Goal: Check status: Check status

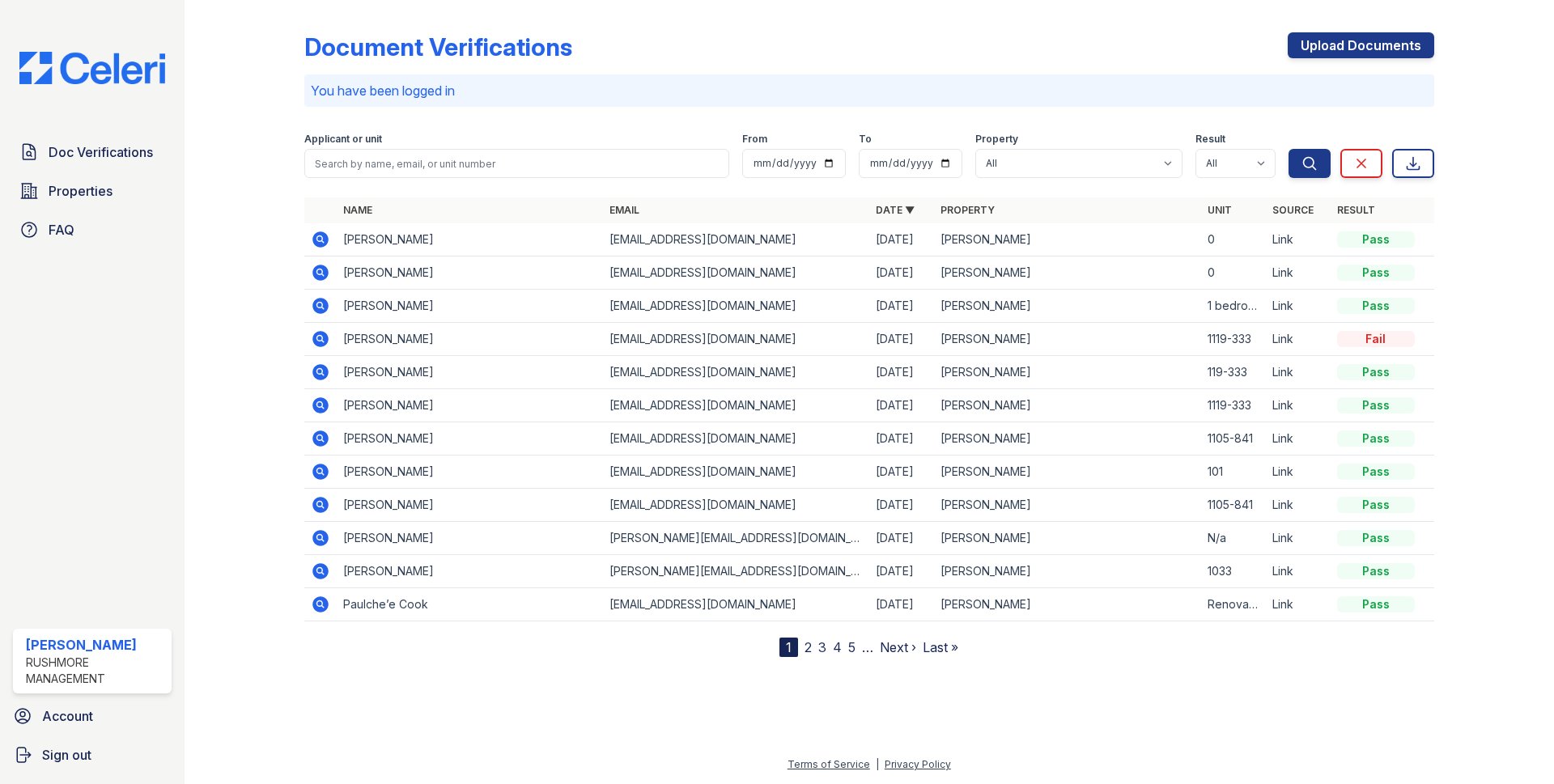
click at [317, 238] on icon at bounding box center [321, 239] width 19 height 19
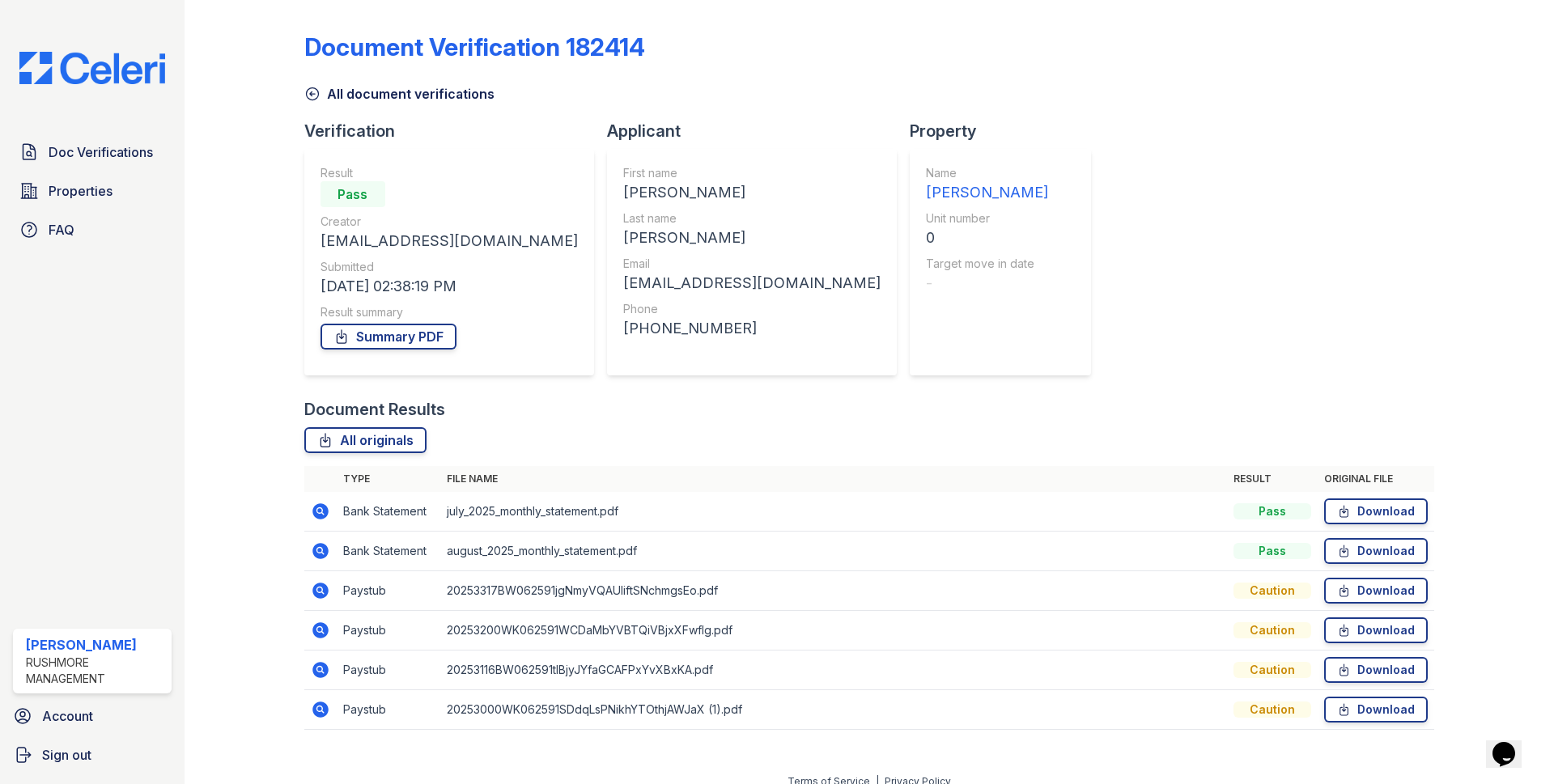
click at [316, 512] on icon at bounding box center [321, 511] width 19 height 19
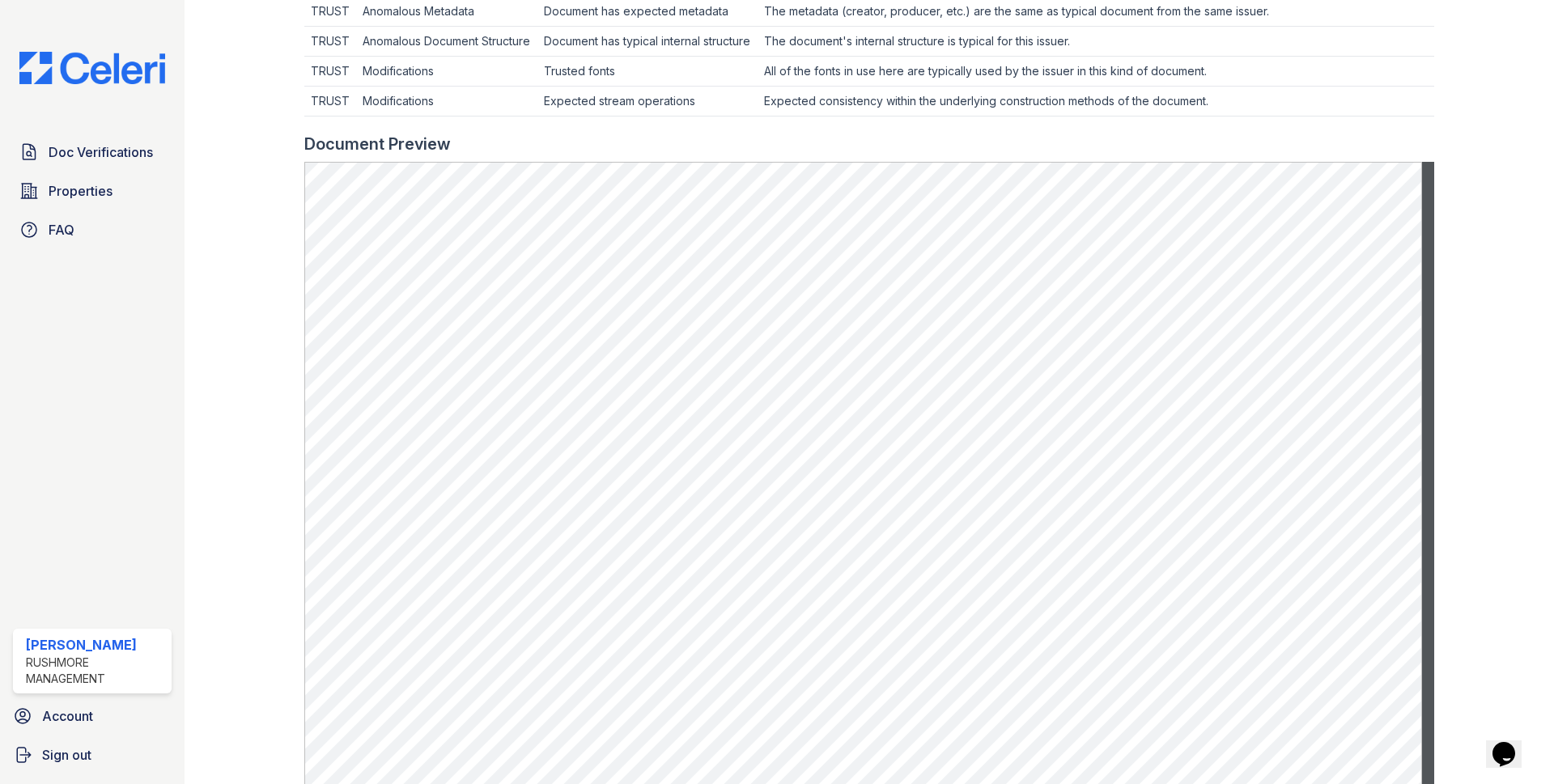
scroll to position [647, 0]
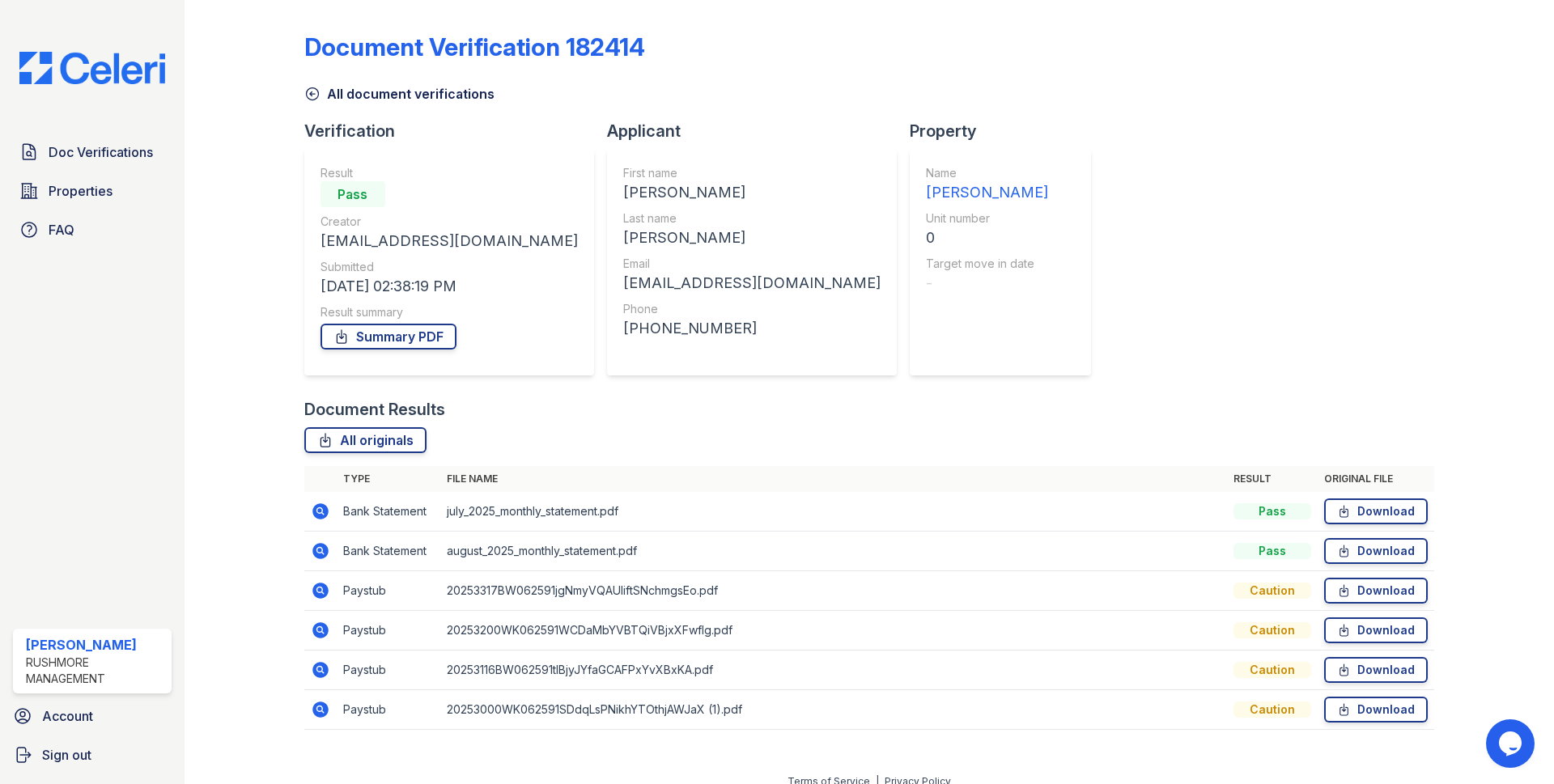
click at [312, 550] on icon at bounding box center [320, 550] width 16 height 16
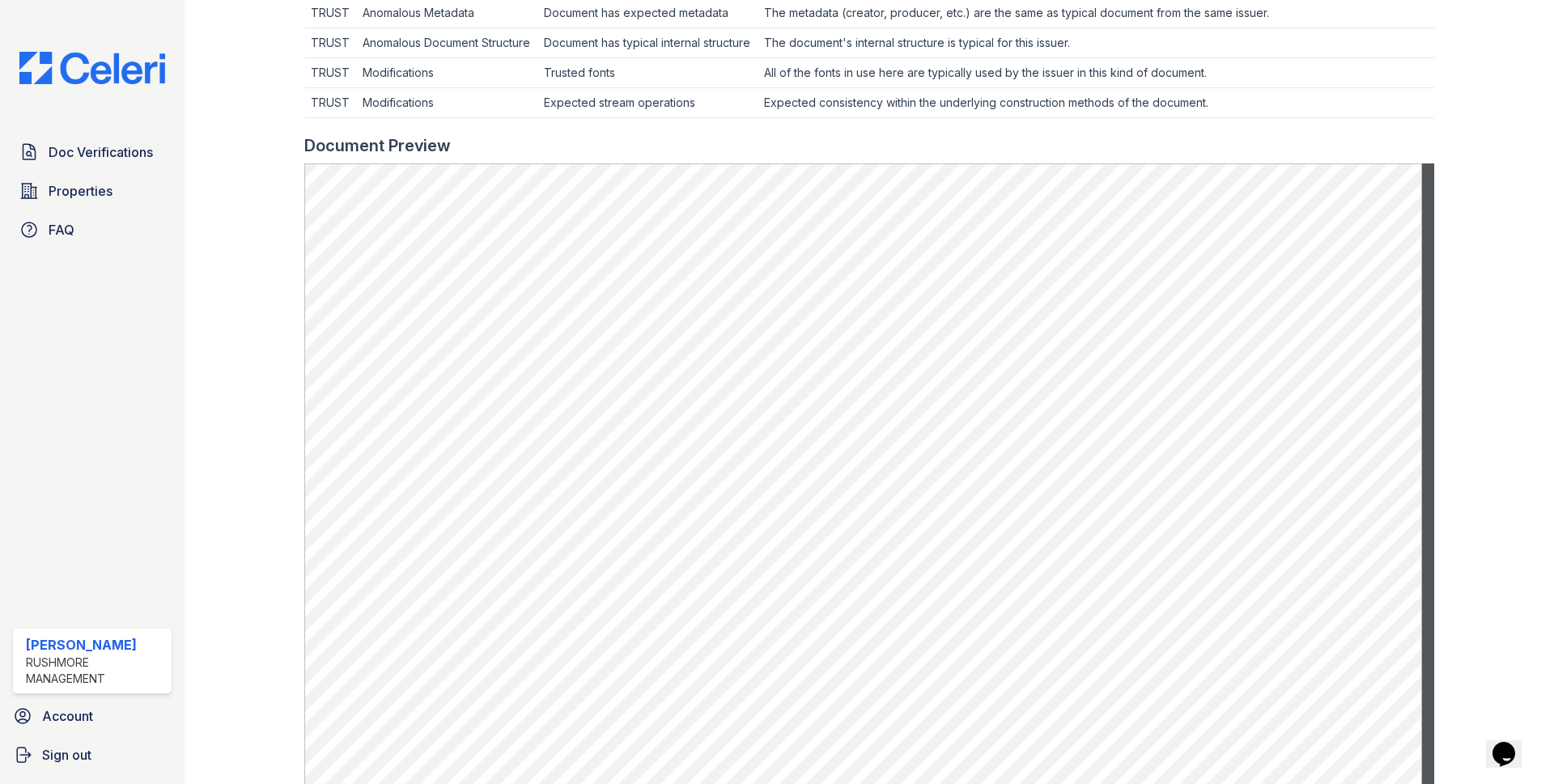
scroll to position [647, 0]
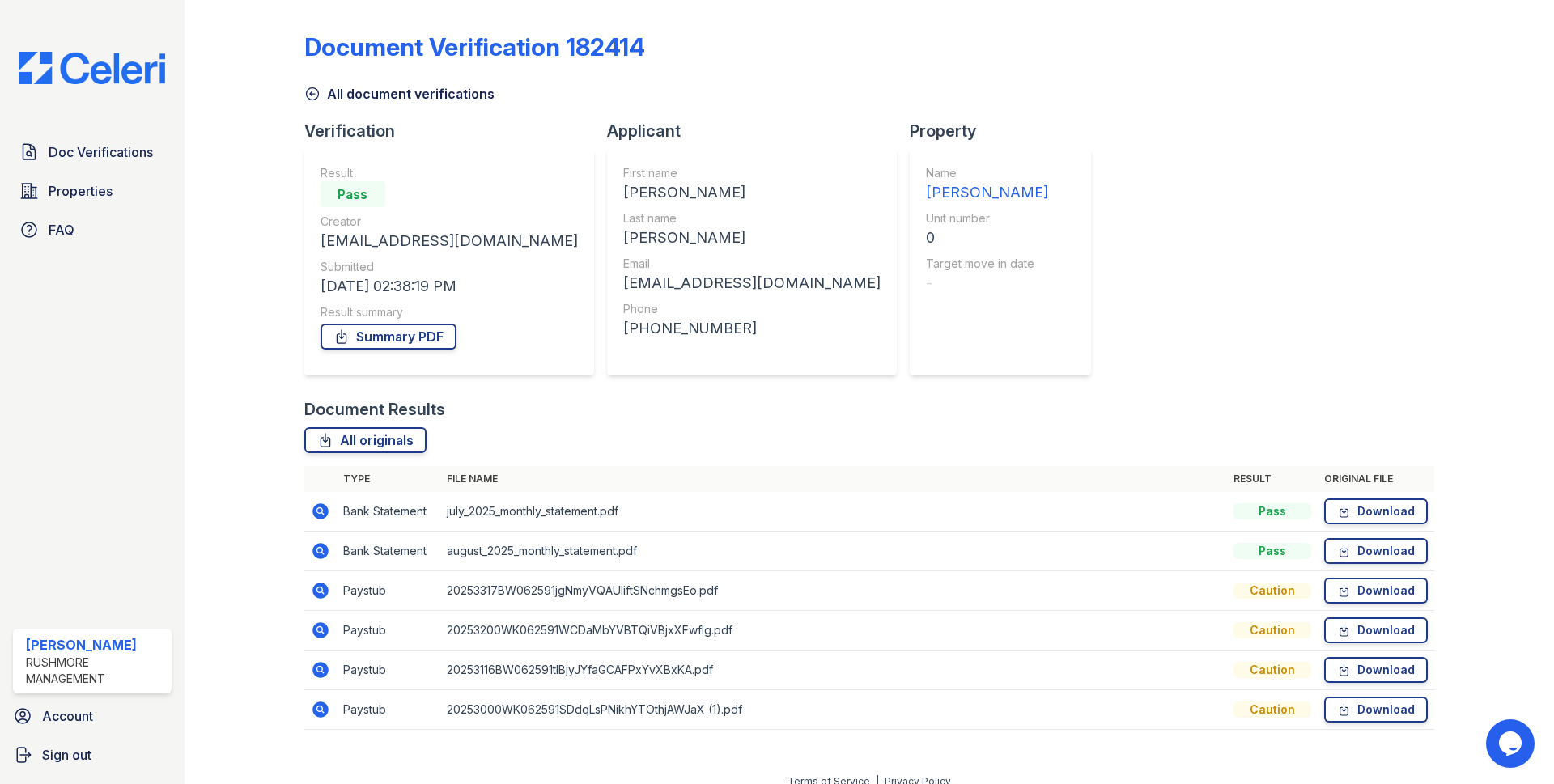
click at [317, 591] on icon at bounding box center [319, 590] width 4 height 4
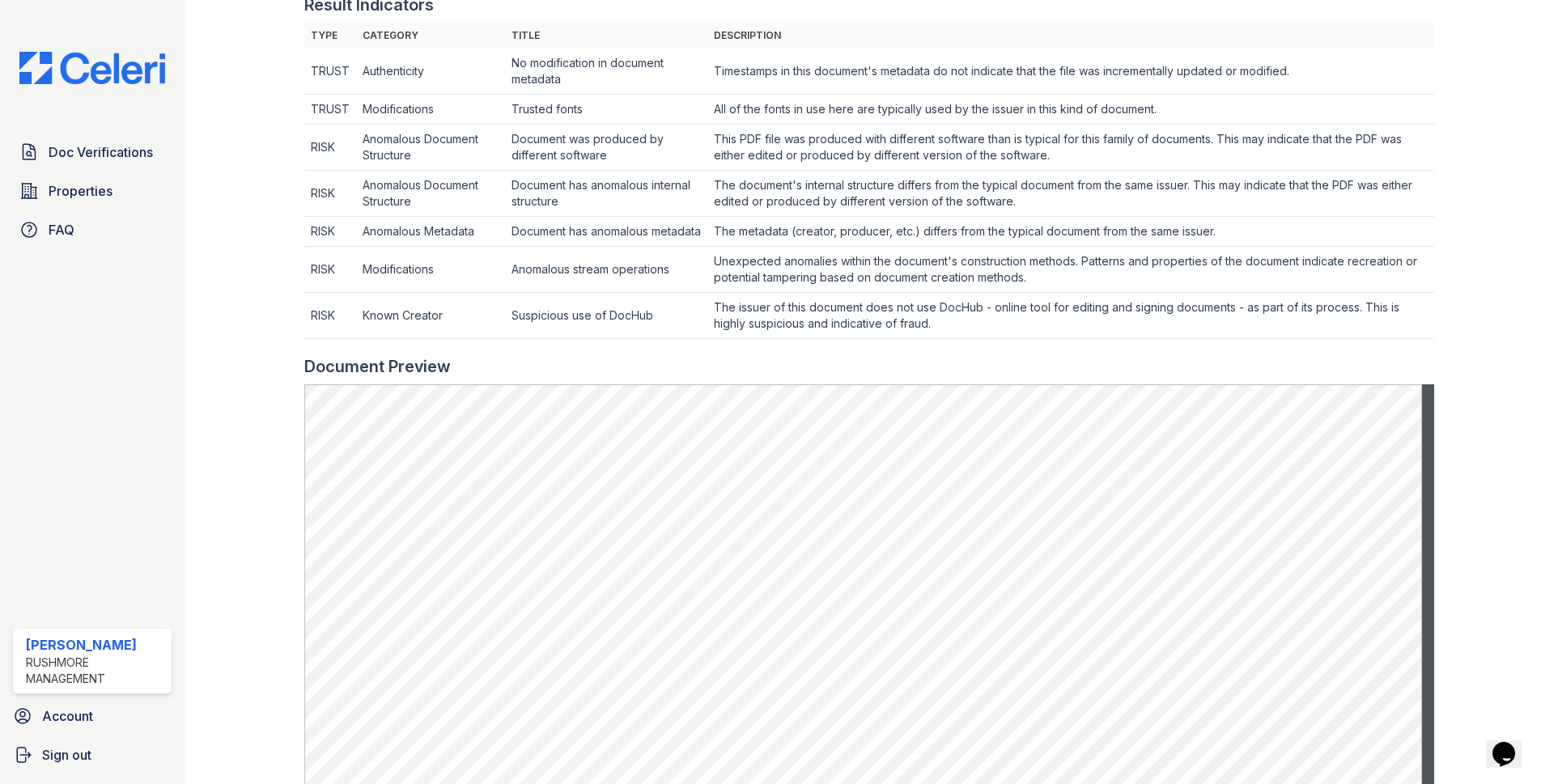
scroll to position [567, 0]
